Goal: Find specific page/section: Find specific page/section

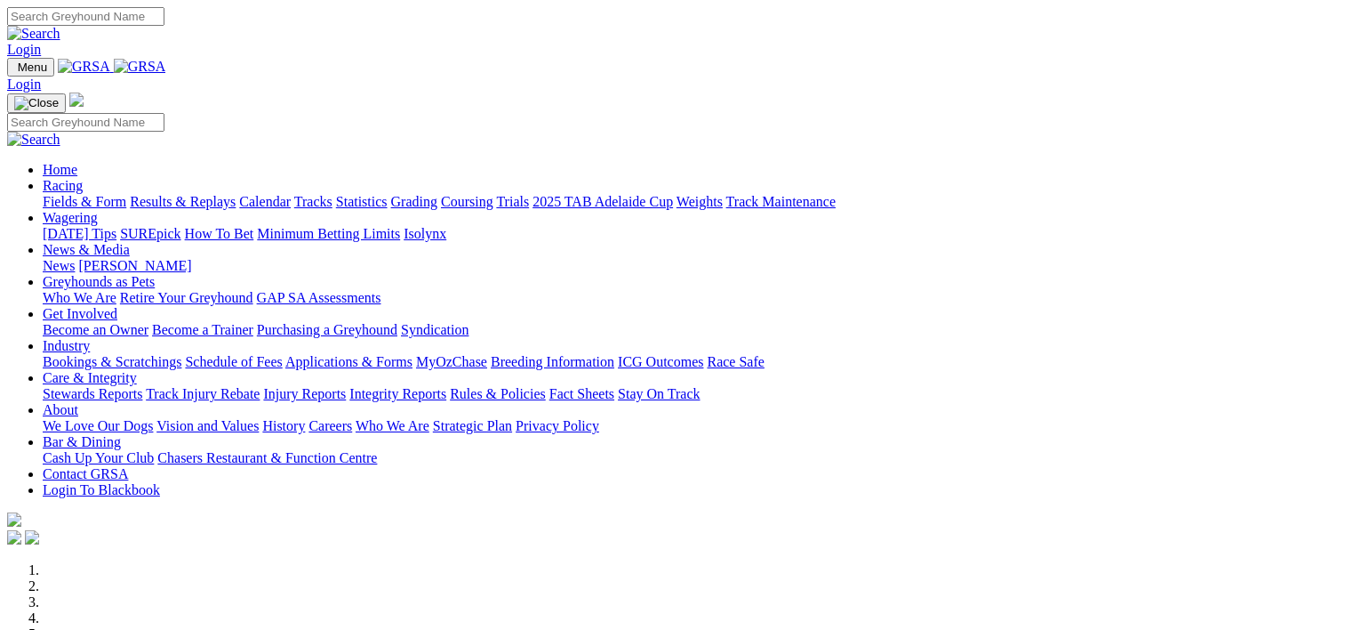
scroll to position [665, 0]
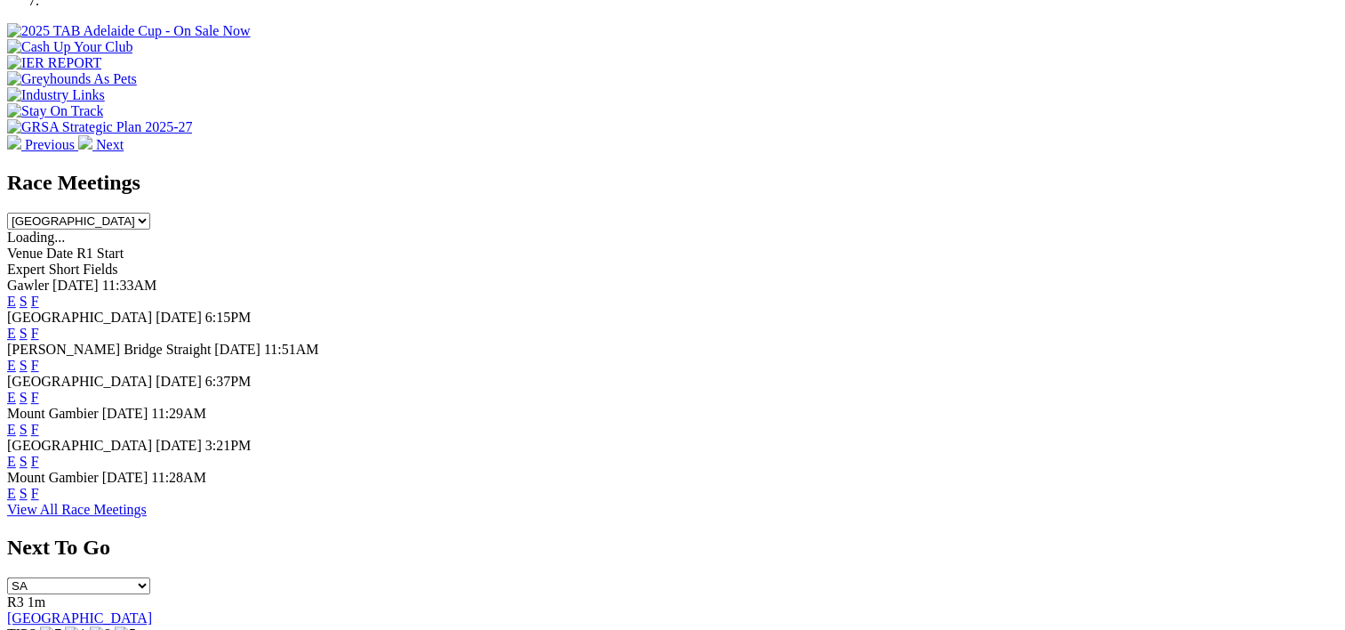
click at [39, 325] on link "F" at bounding box center [35, 332] width 8 height 15
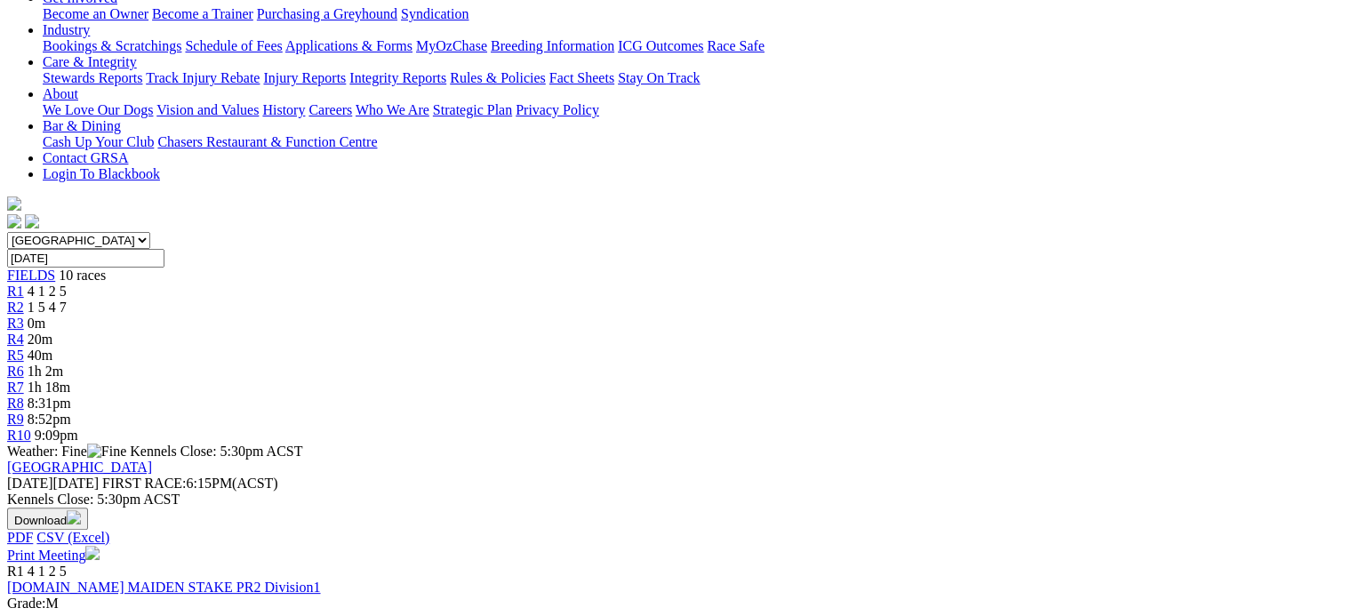
scroll to position [728, 0]
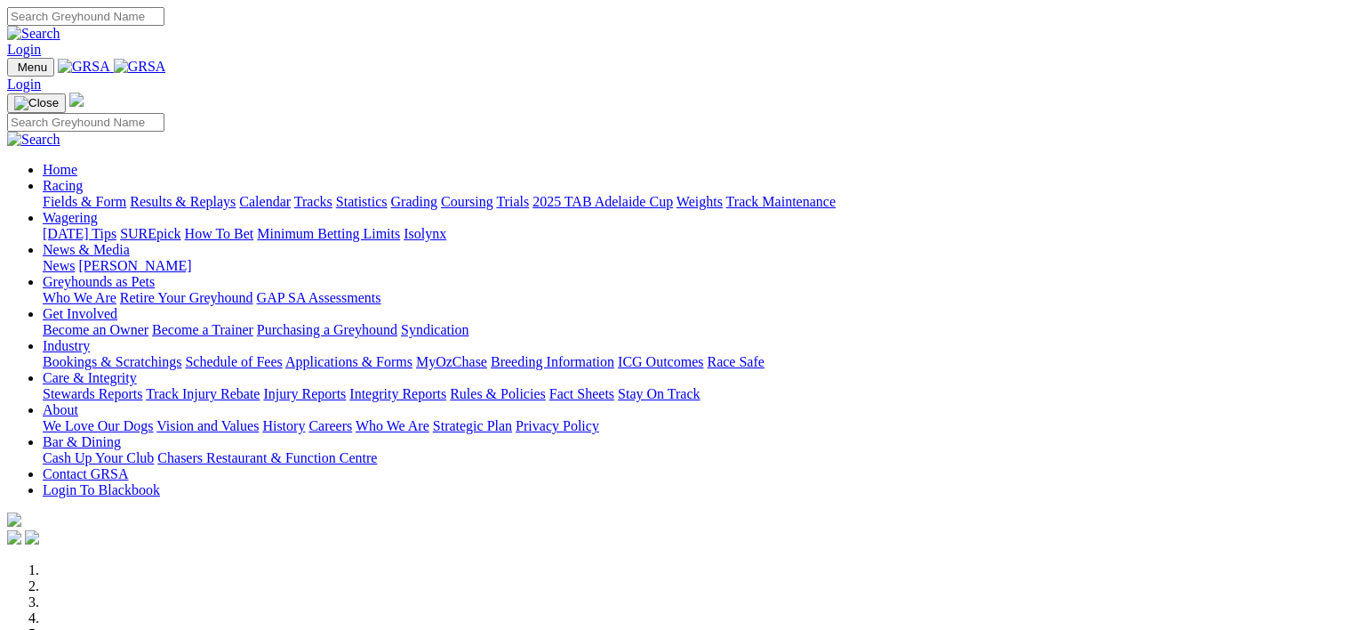
scroll to position [613, 0]
